Goal: Task Accomplishment & Management: Manage account settings

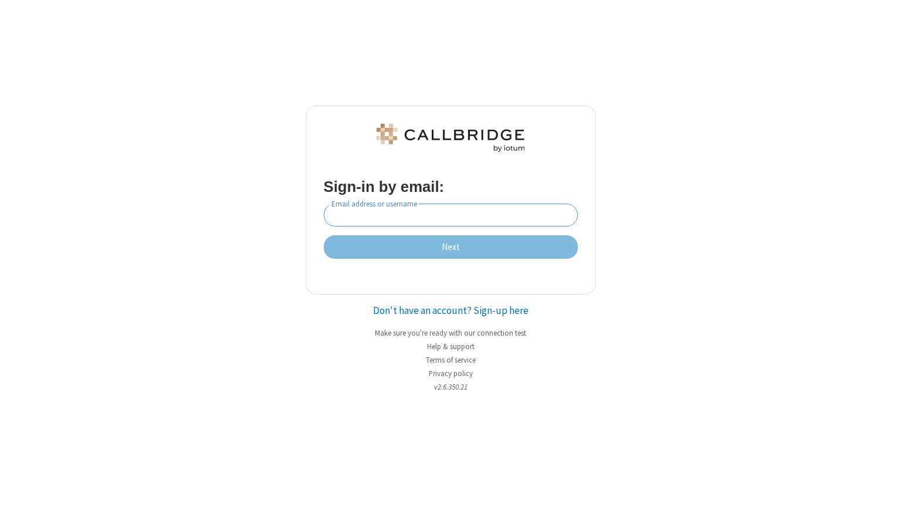
click at [473, 218] on input "Email address or username" at bounding box center [451, 215] width 254 height 23
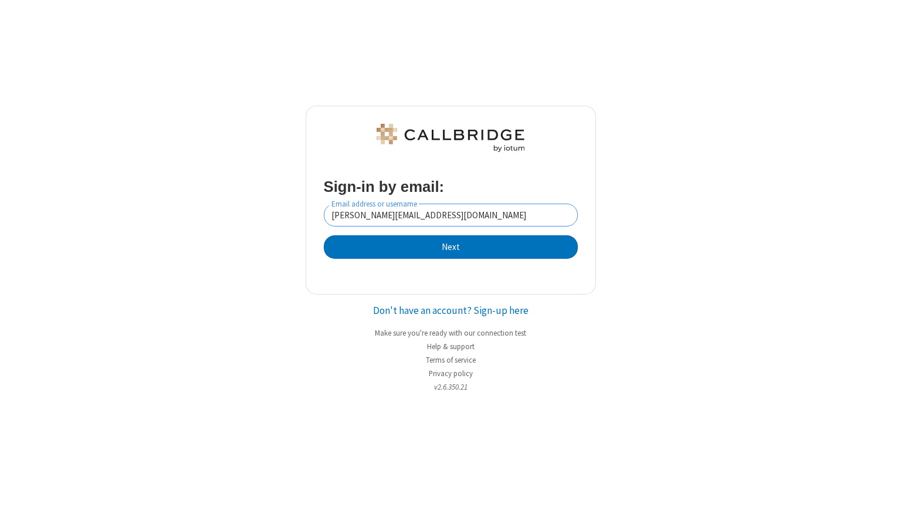
type input "[PERSON_NAME][EMAIL_ADDRESS][DOMAIN_NAME]"
click at [451, 248] on button "Next" at bounding box center [451, 246] width 254 height 23
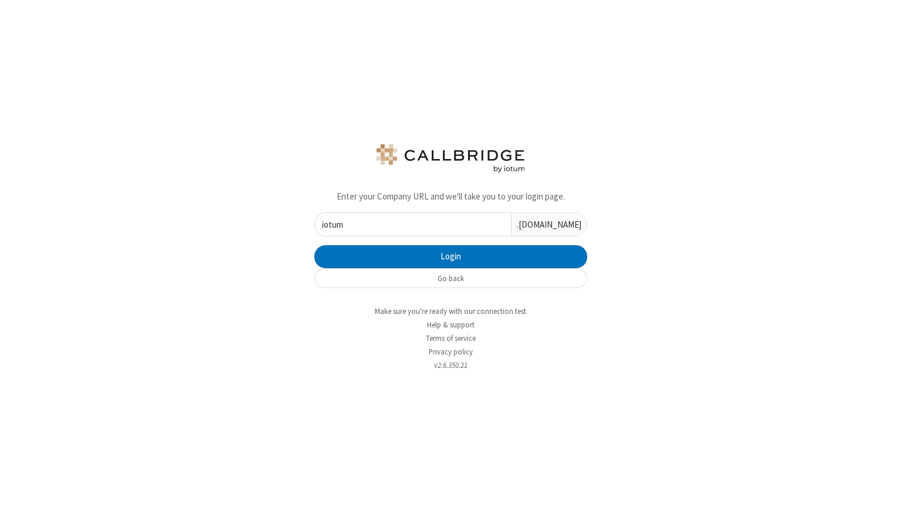
type input "iotum"
click at [451, 257] on button "Login" at bounding box center [451, 256] width 273 height 23
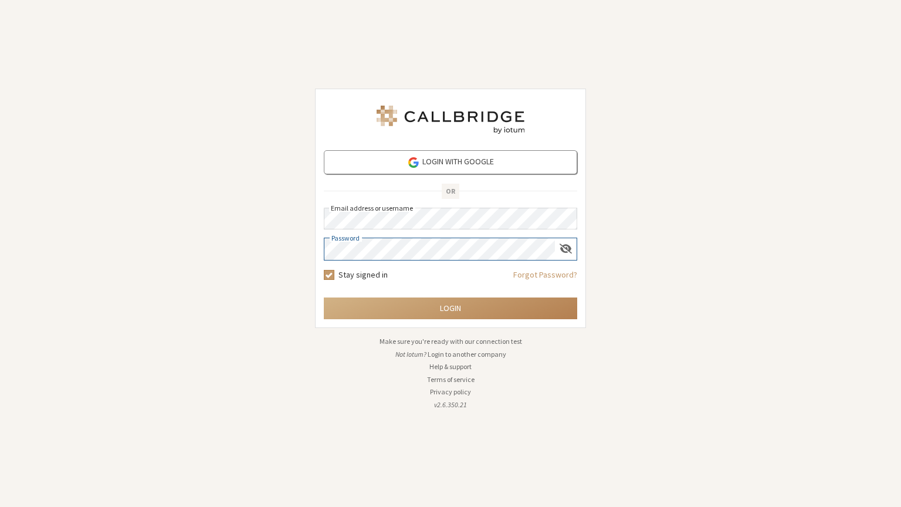
click at [451, 308] on button "Login" at bounding box center [451, 309] width 254 height 22
